Goal: Task Accomplishment & Management: Use online tool/utility

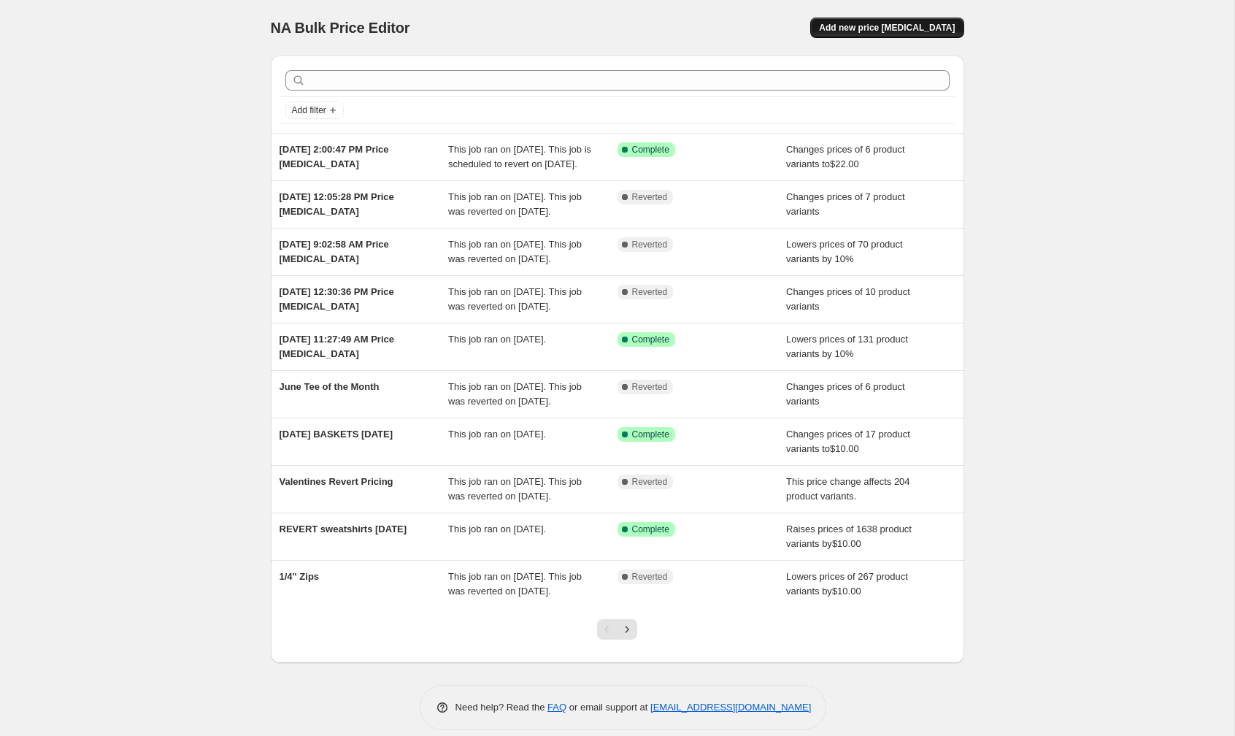
click at [882, 28] on span "Add new price [MEDICAL_DATA]" at bounding box center [887, 28] width 136 height 12
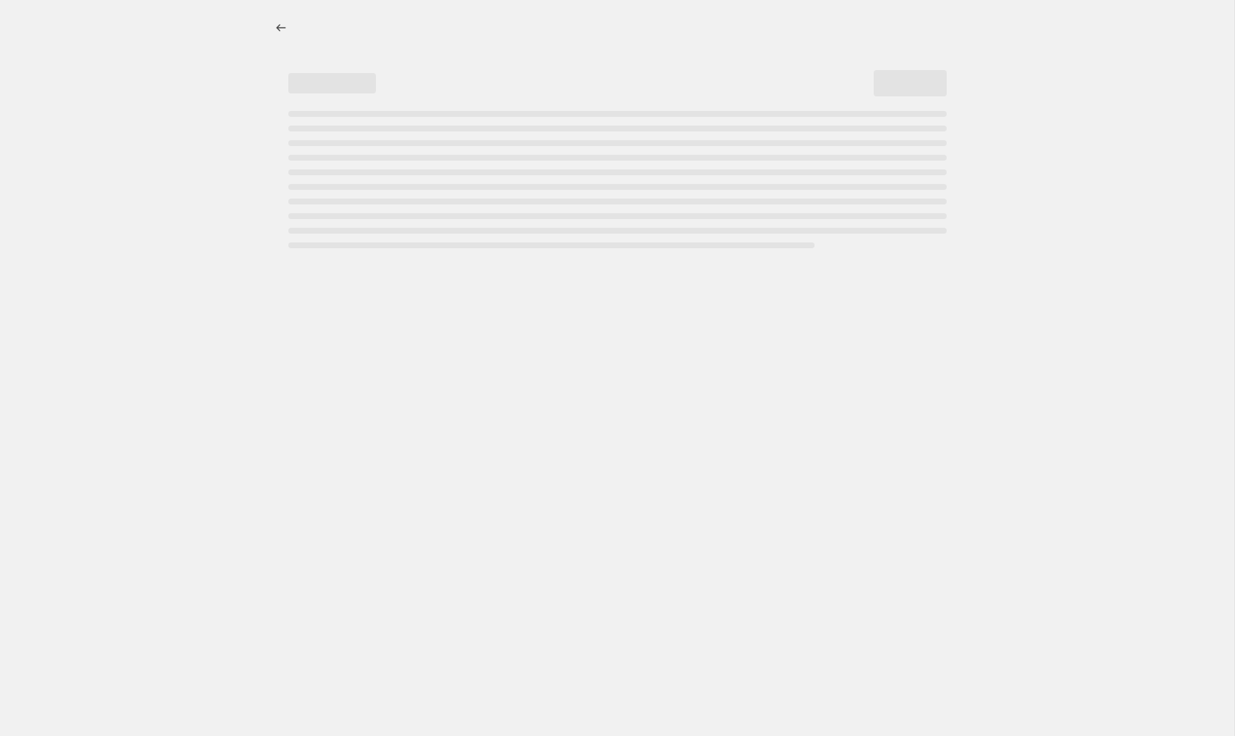
select select "percentage"
